Goal: Find specific page/section: Find specific page/section

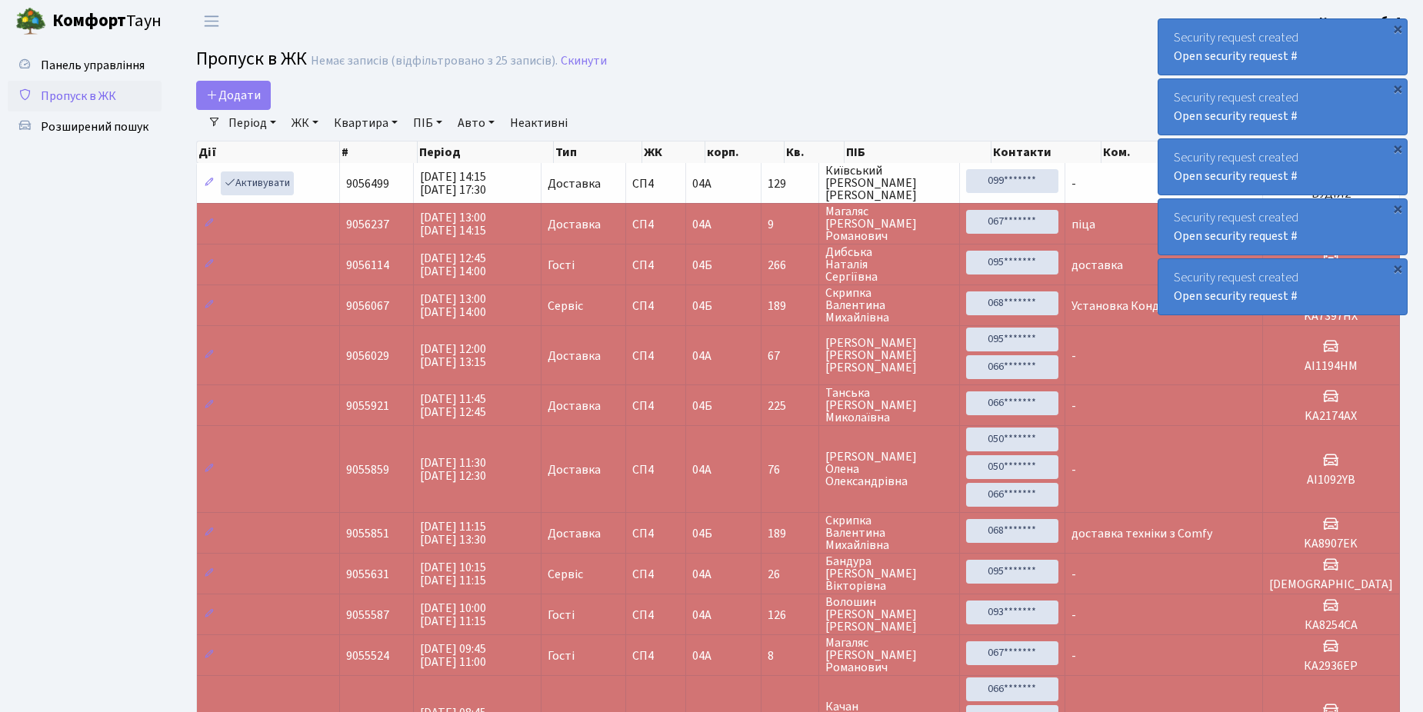
select select "25"
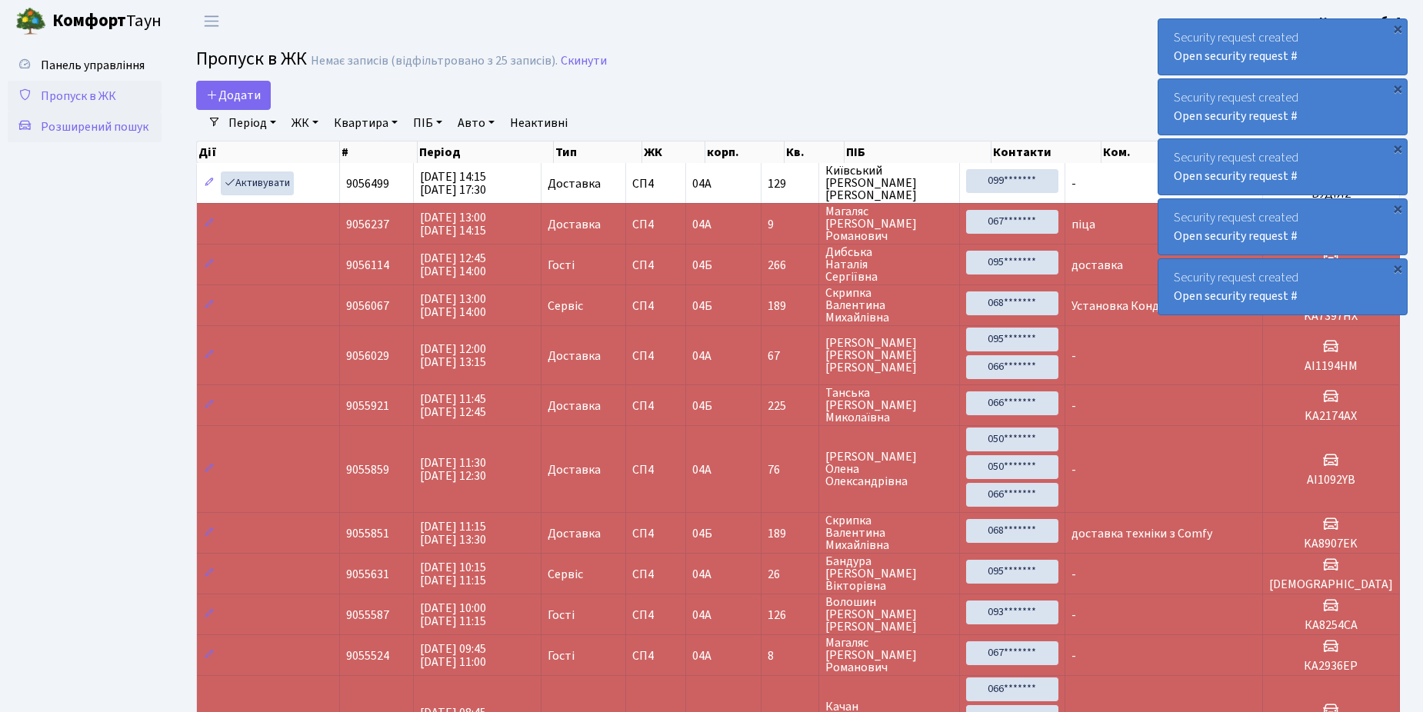
click at [102, 120] on span "Розширений пошук" at bounding box center [95, 126] width 108 height 17
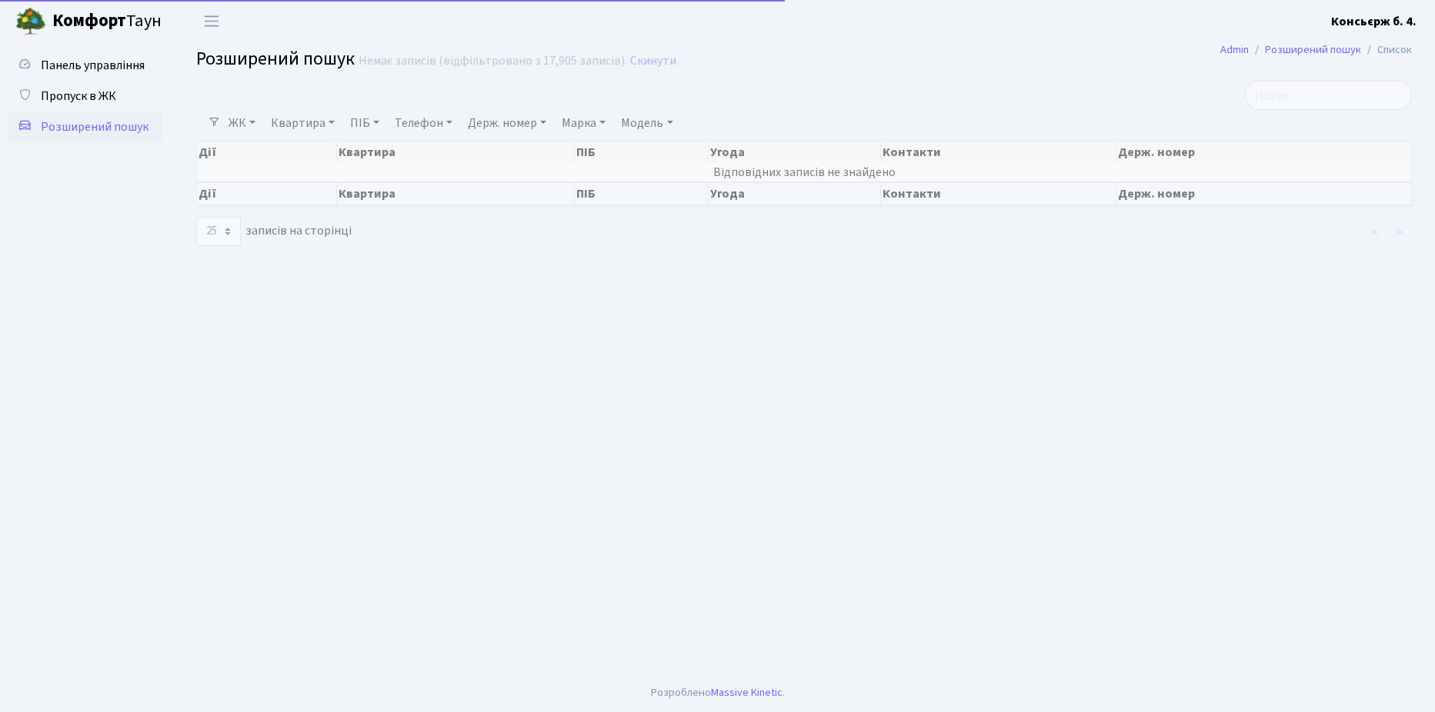
select select "25"
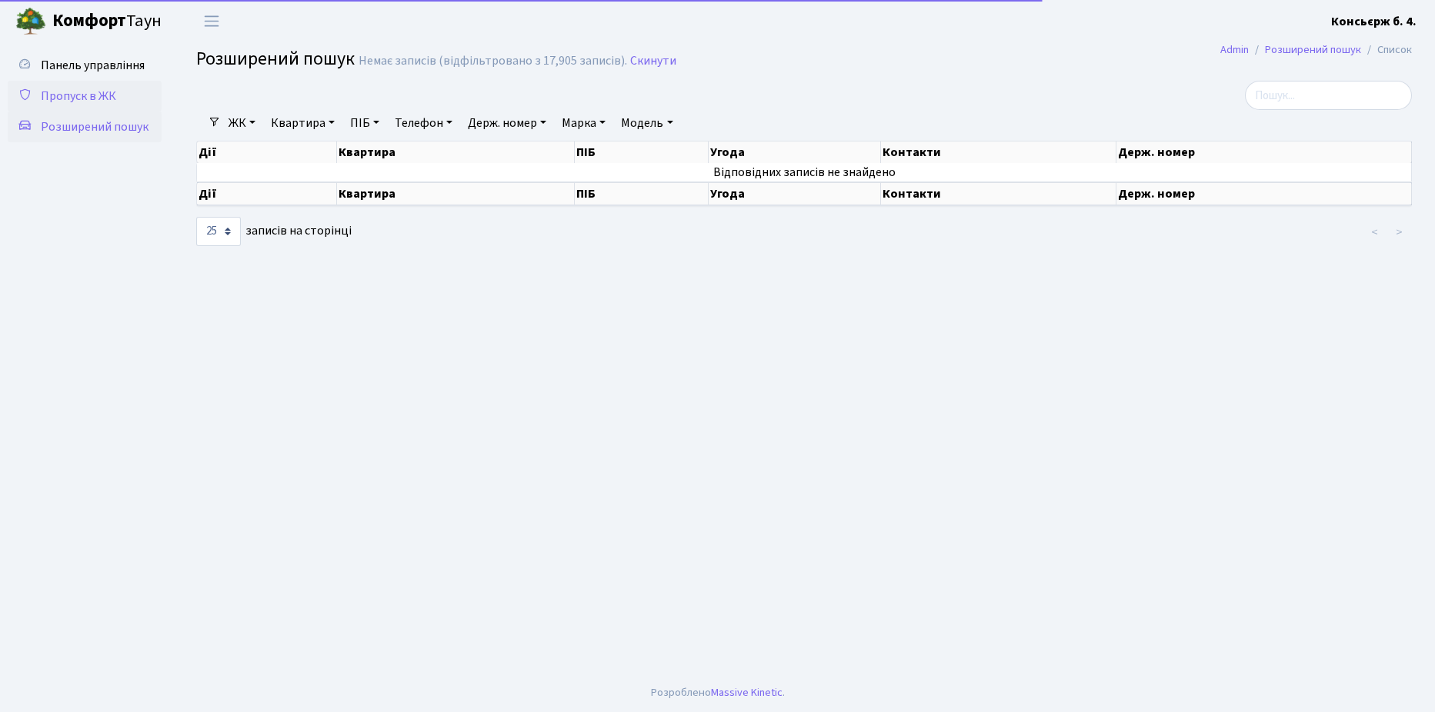
click at [103, 93] on span "Пропуск в ЖК" at bounding box center [78, 96] width 75 height 17
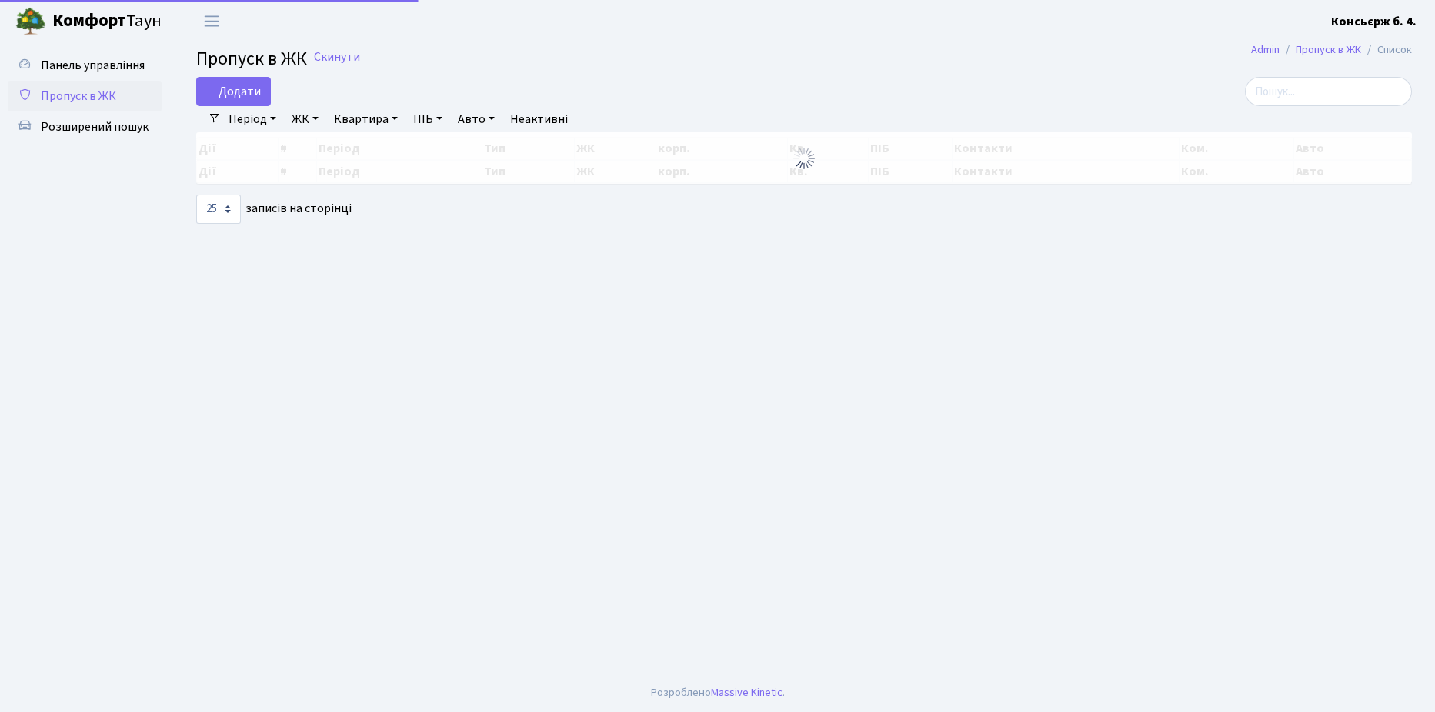
select select "25"
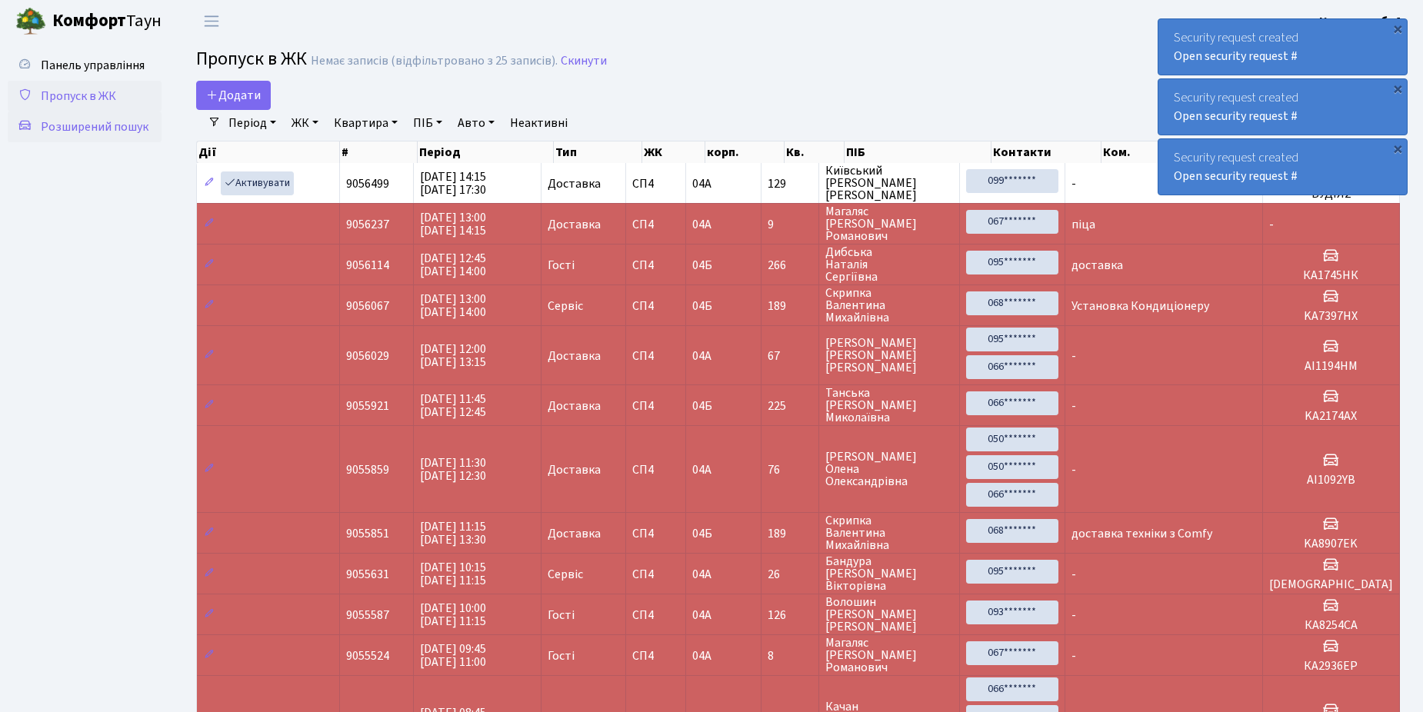
click at [86, 124] on span "Розширений пошук" at bounding box center [95, 126] width 108 height 17
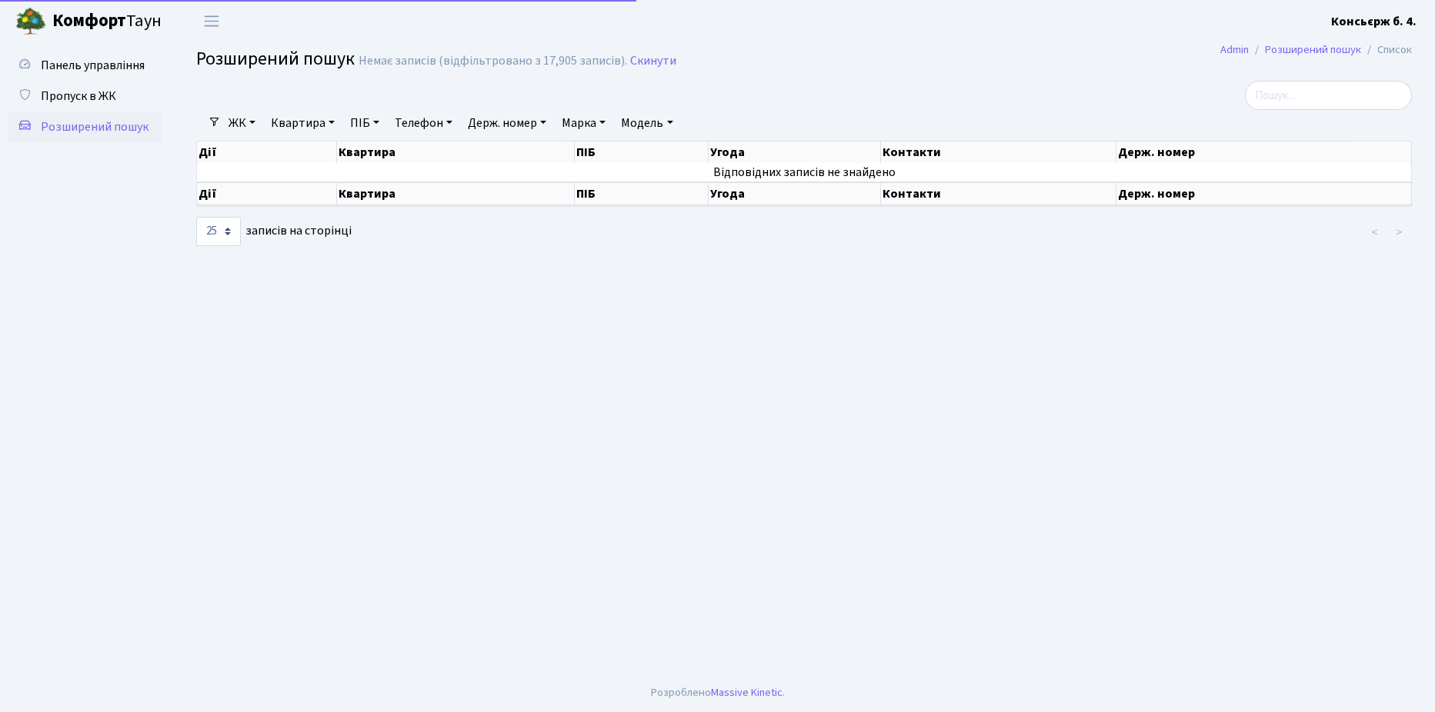
select select "25"
click at [69, 88] on span "Пропуск в ЖК" at bounding box center [78, 96] width 75 height 17
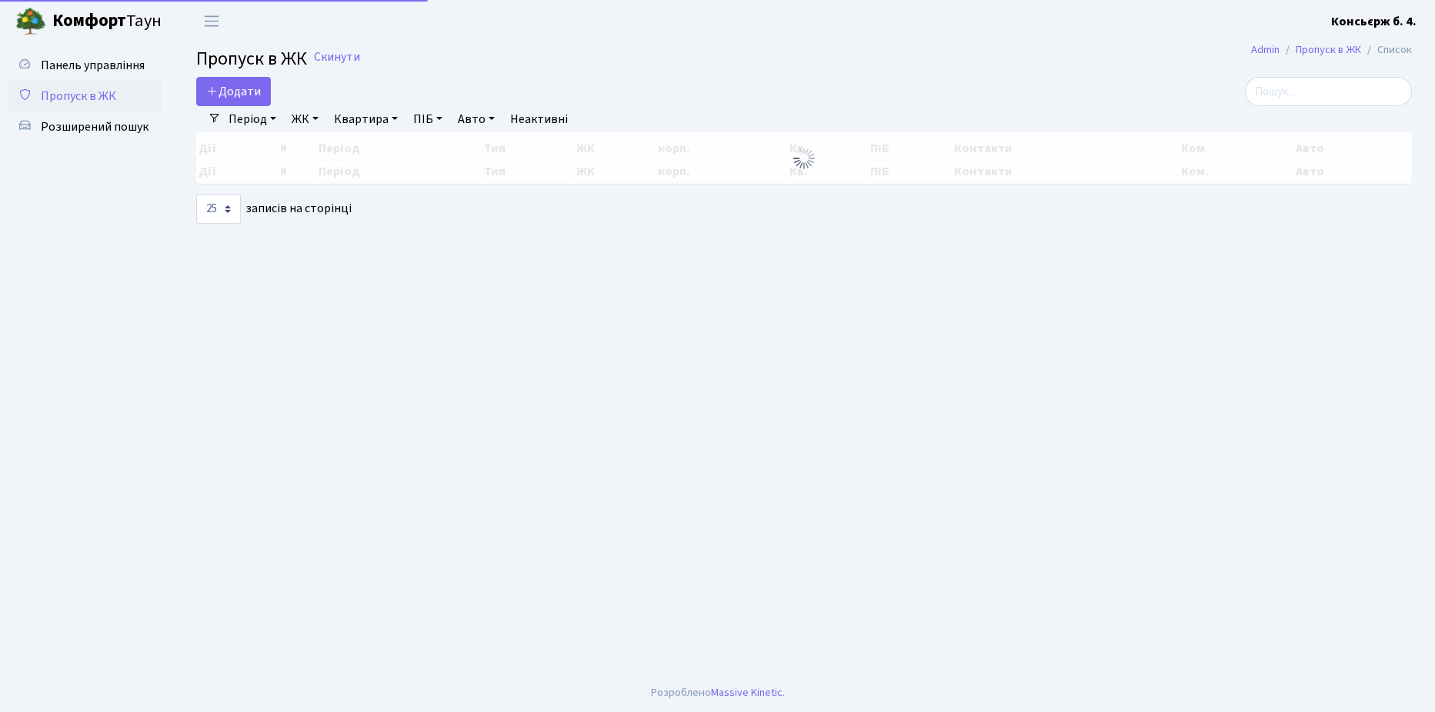
select select "25"
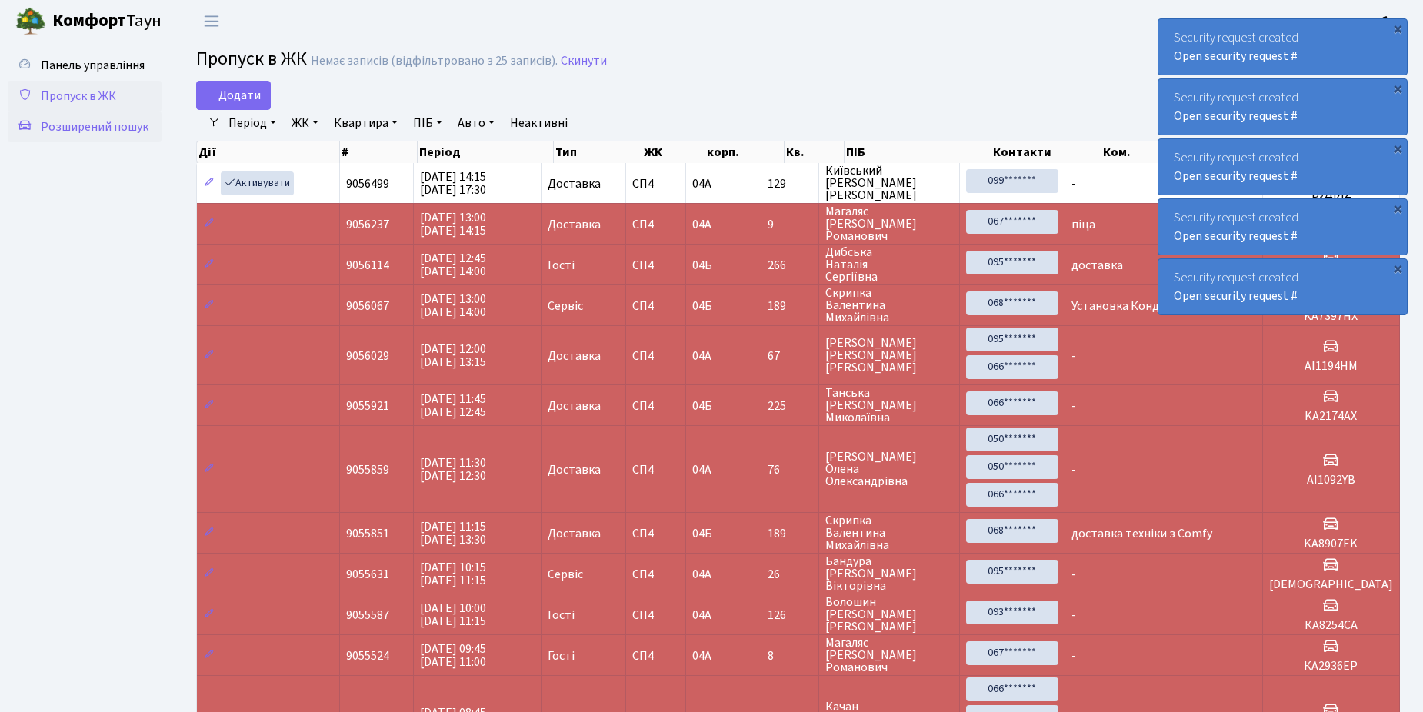
click at [73, 128] on span "Розширений пошук" at bounding box center [95, 126] width 108 height 17
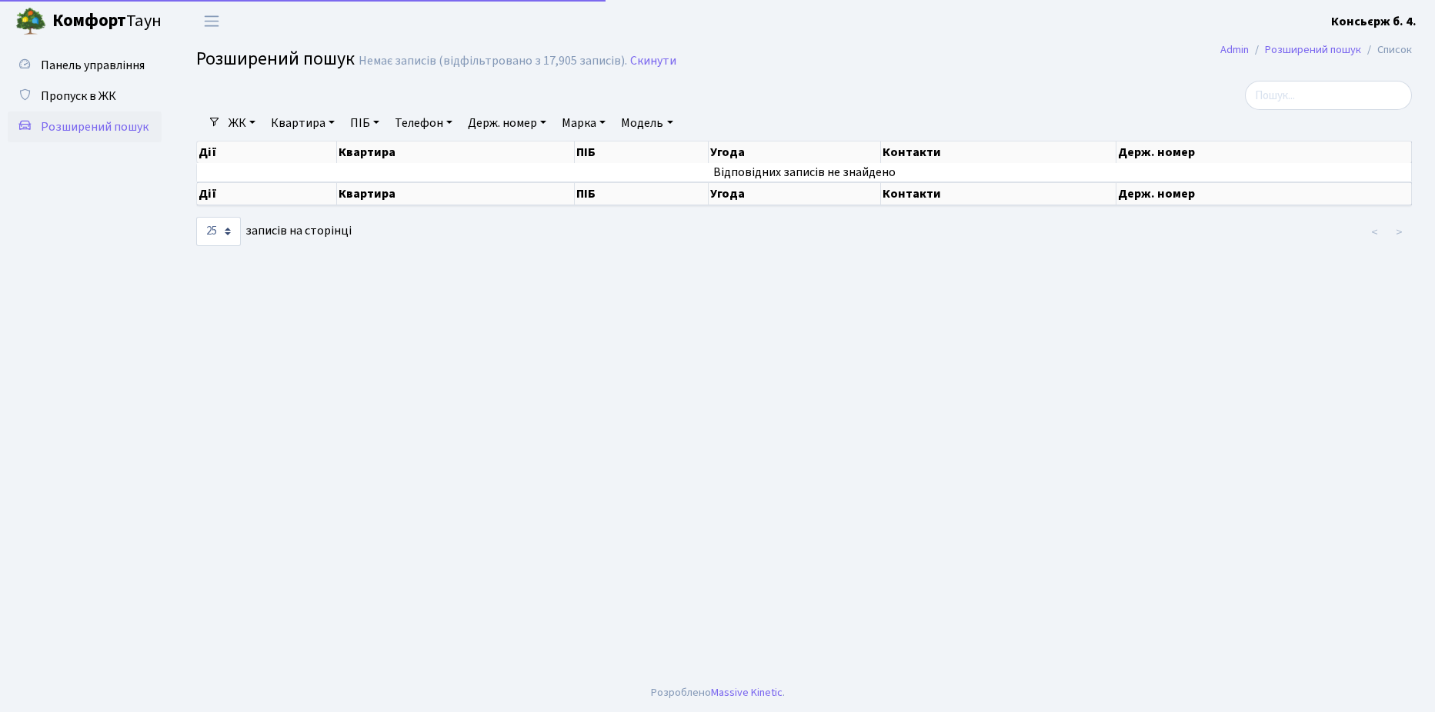
select select "25"
click at [82, 99] on span "Пропуск в ЖК" at bounding box center [78, 96] width 75 height 17
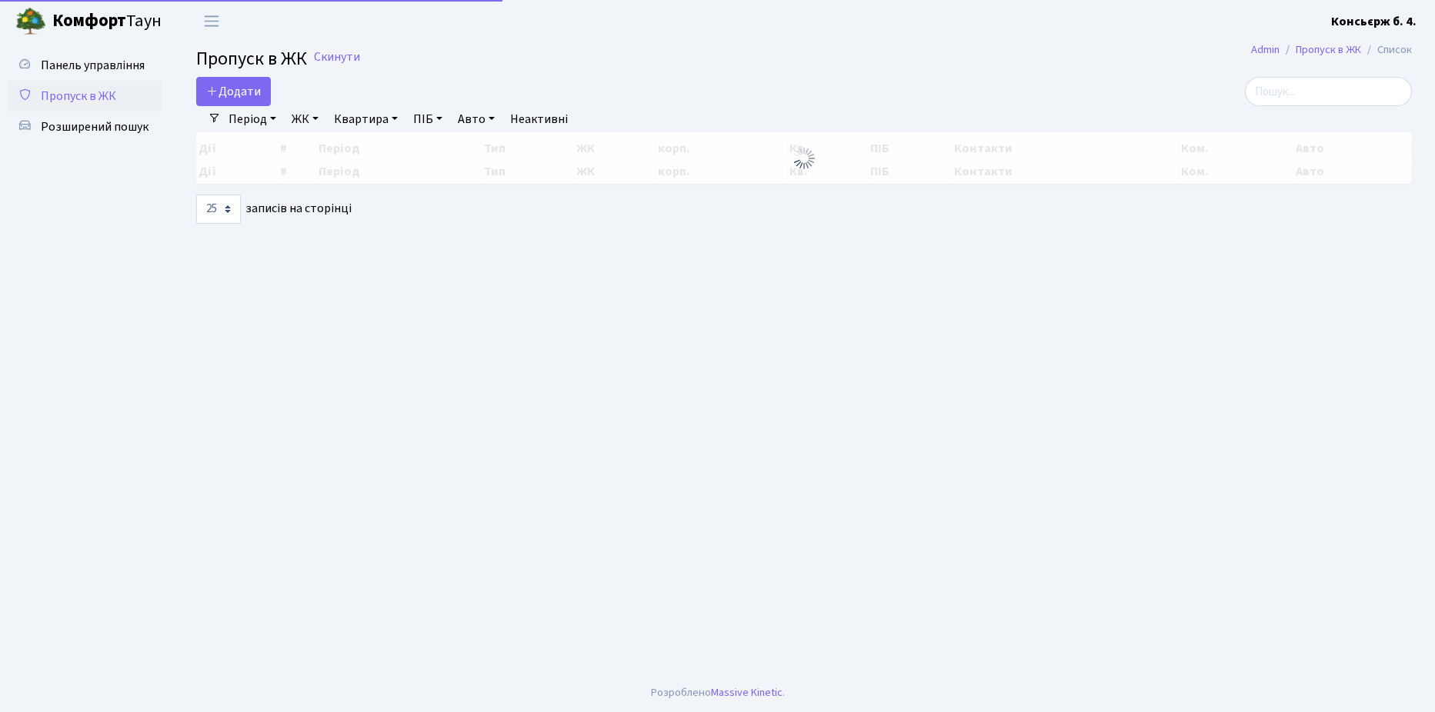
select select "25"
